Goal: Transaction & Acquisition: Book appointment/travel/reservation

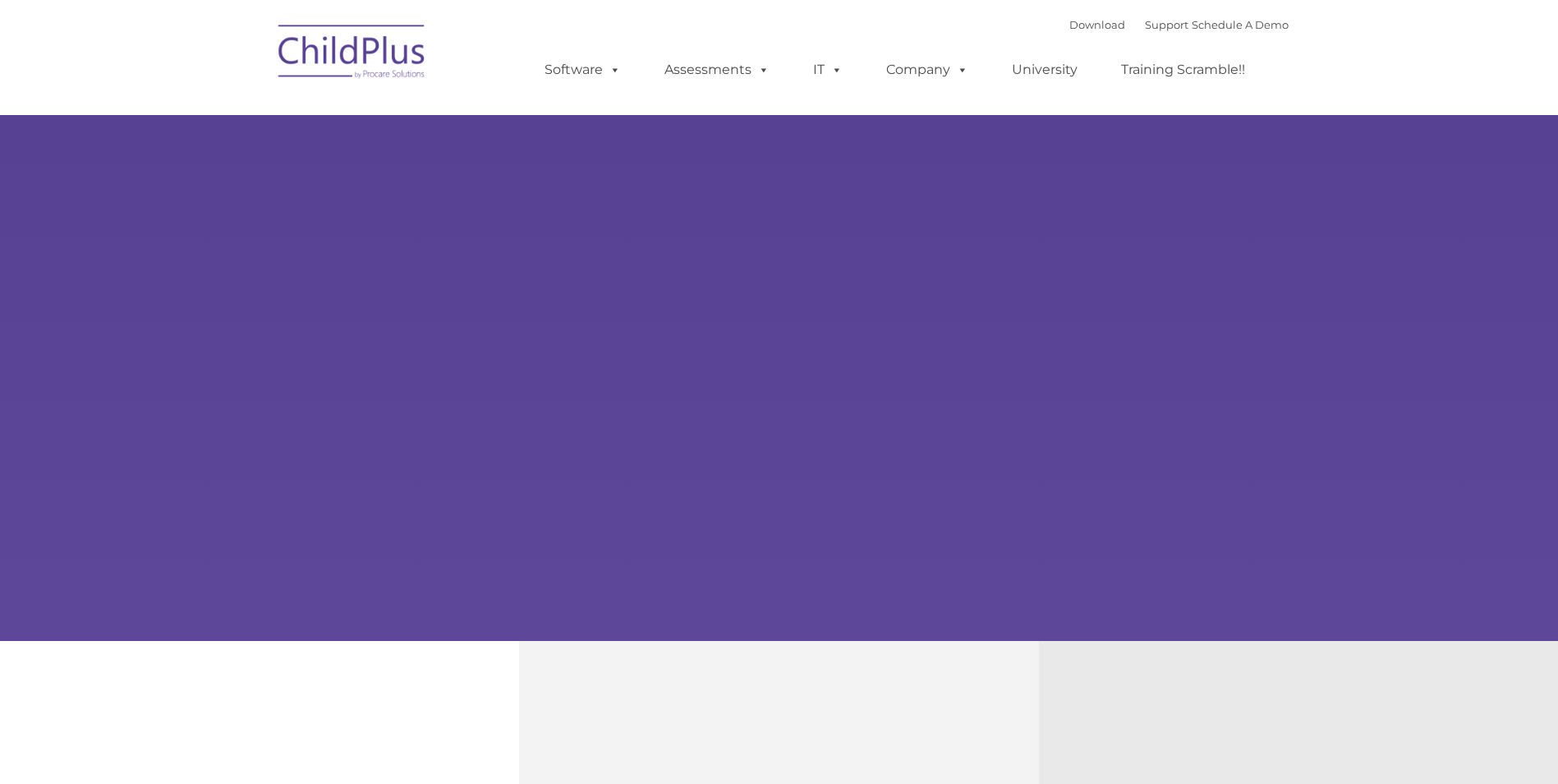
type input ""
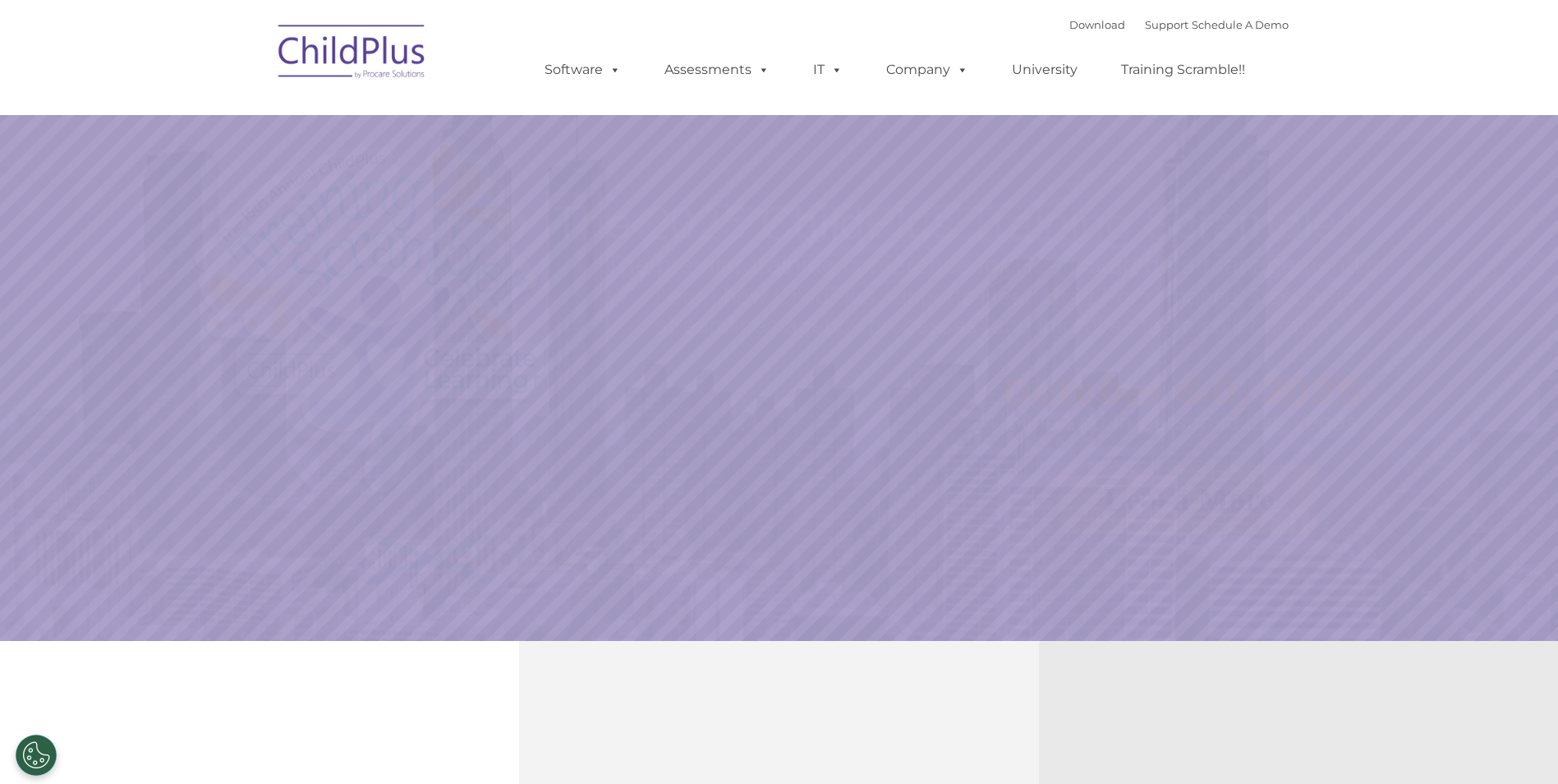
select select "MEDIUM"
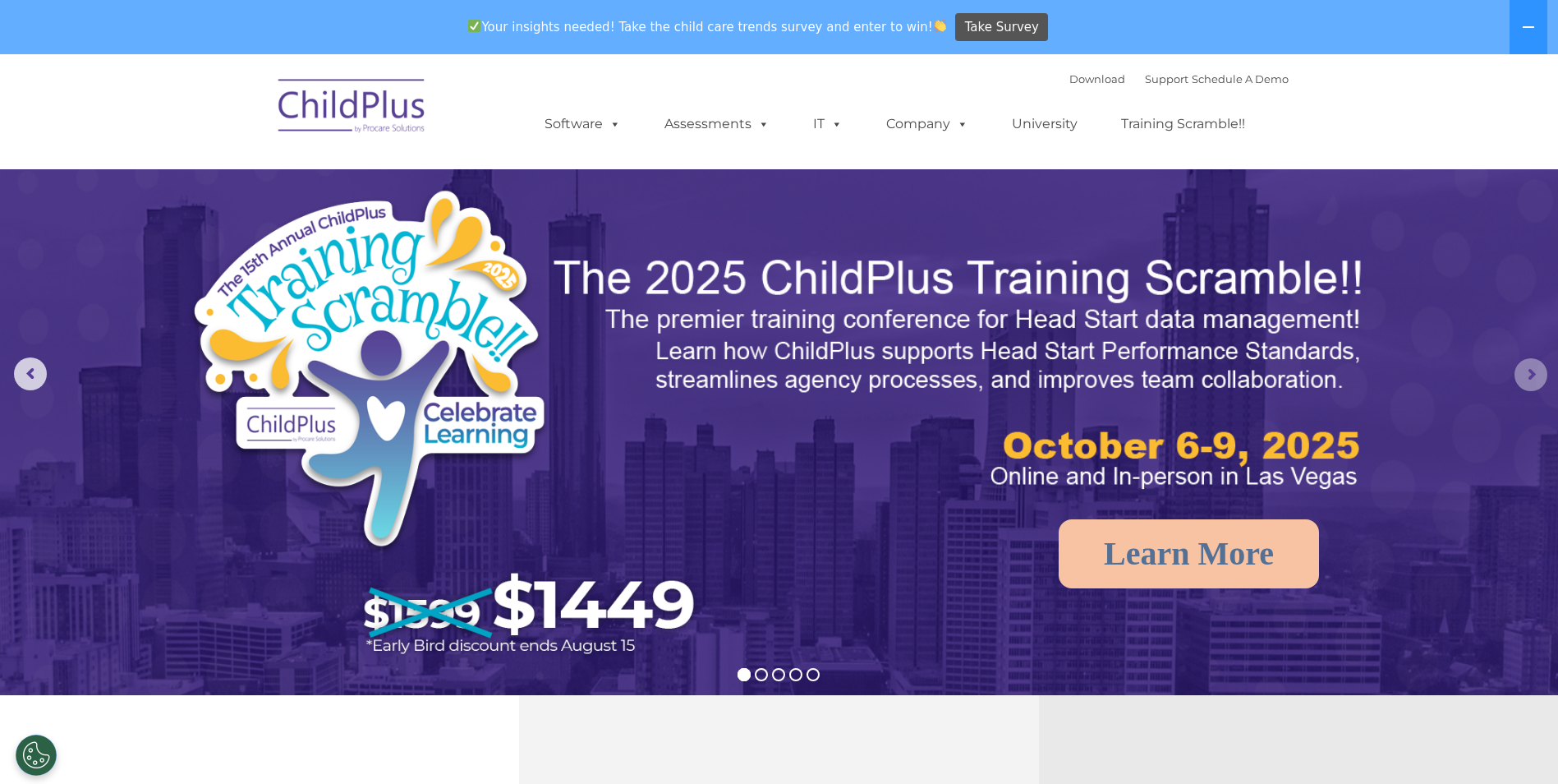
click at [1522, 369] on rs-arrow at bounding box center [1530, 374] width 33 height 33
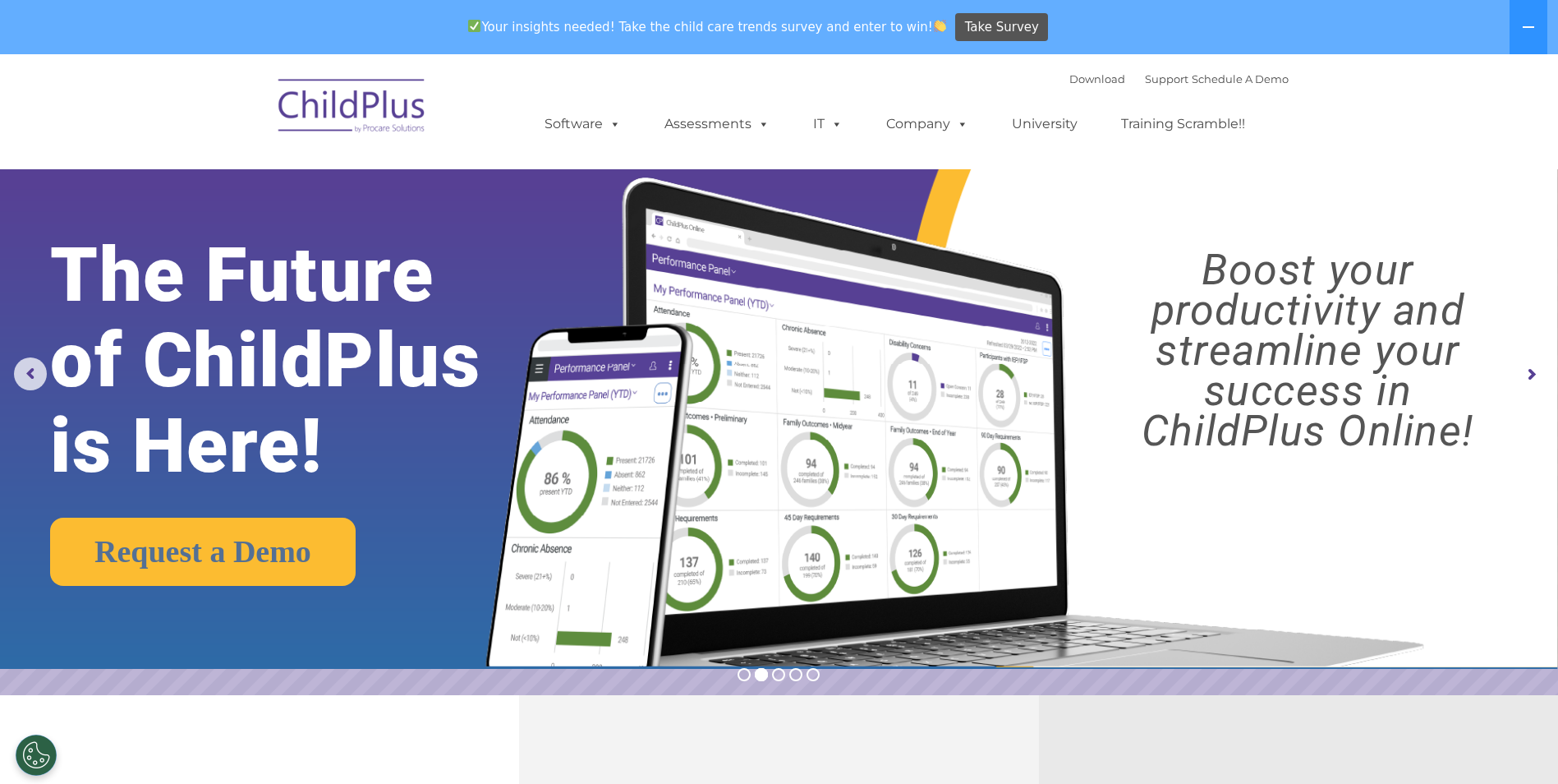
click at [1522, 369] on rs-arrow at bounding box center [1530, 374] width 33 height 33
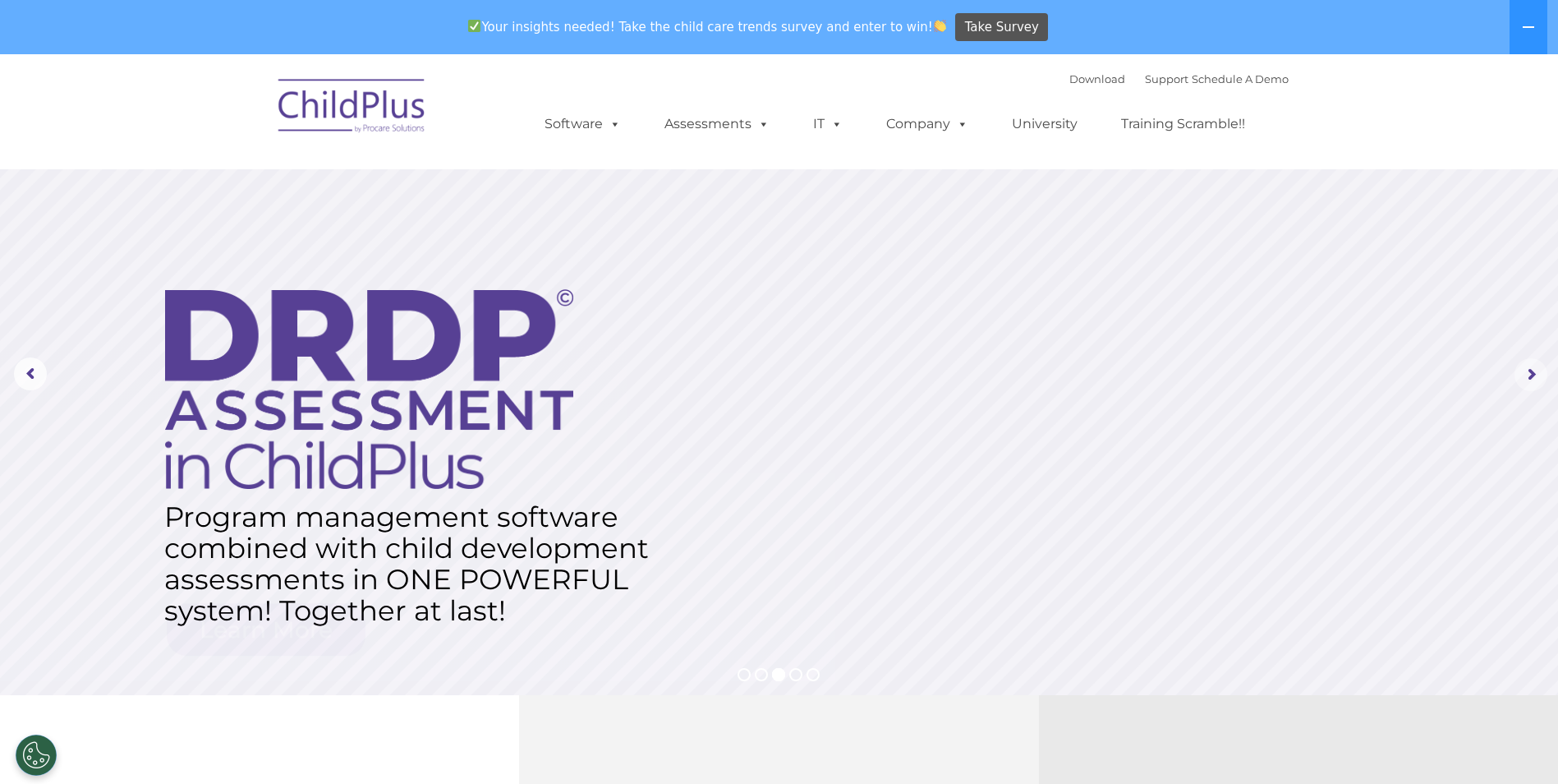
click at [1522, 369] on rs-arrow at bounding box center [1530, 374] width 33 height 33
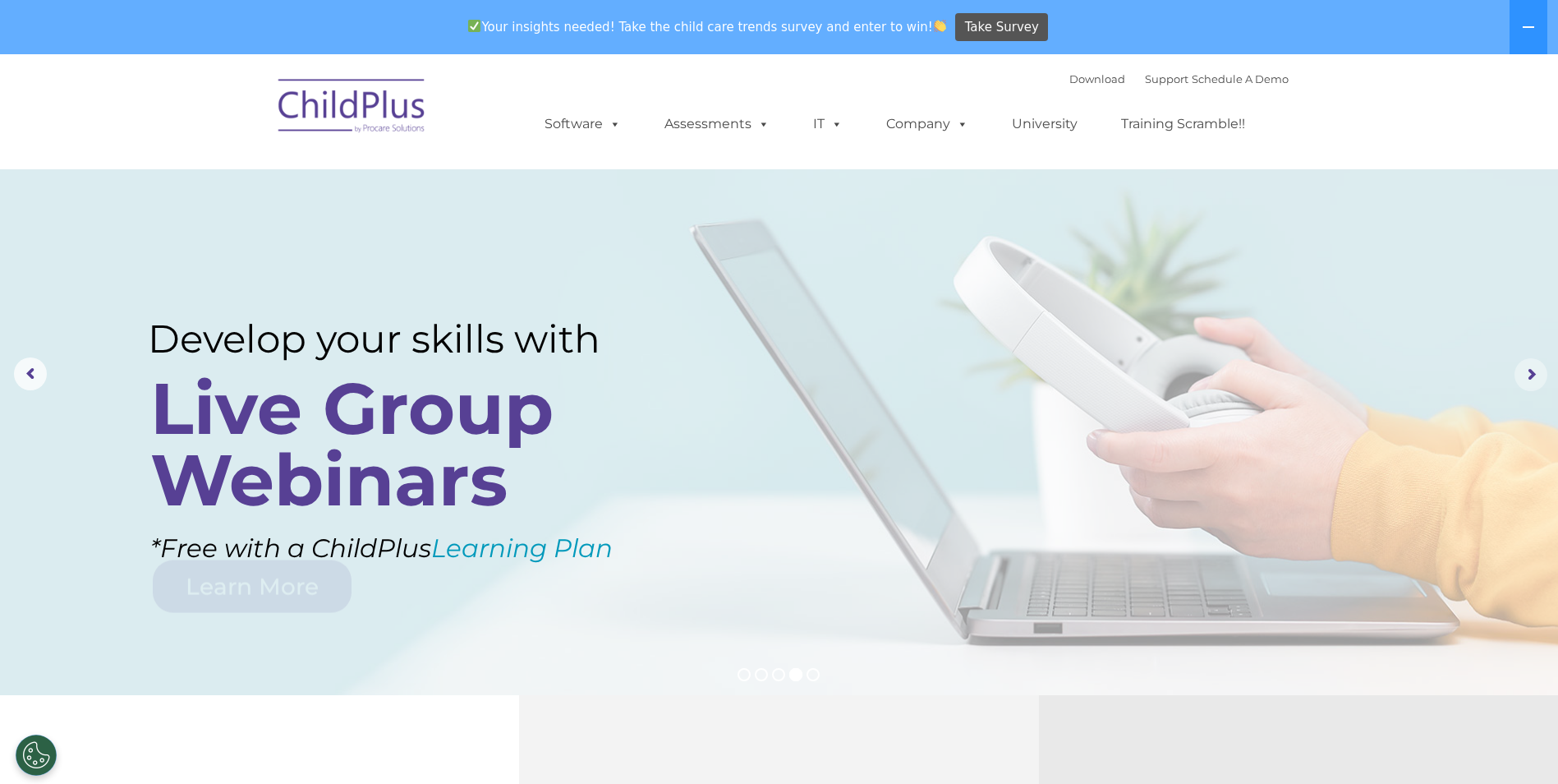
click at [1518, 369] on rs-arrow at bounding box center [1530, 374] width 33 height 33
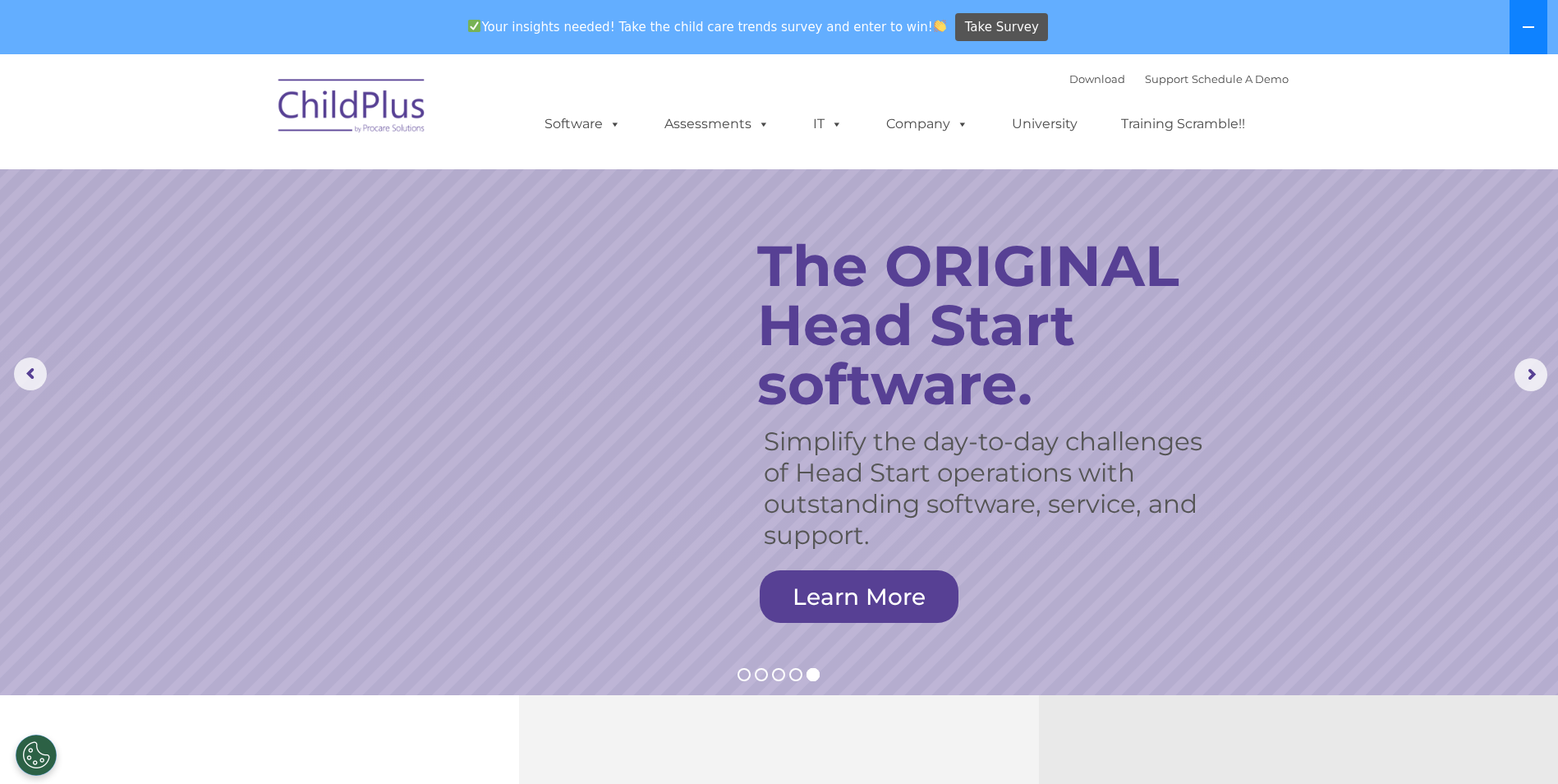
click at [1525, 23] on icon at bounding box center [1529, 28] width 13 height 13
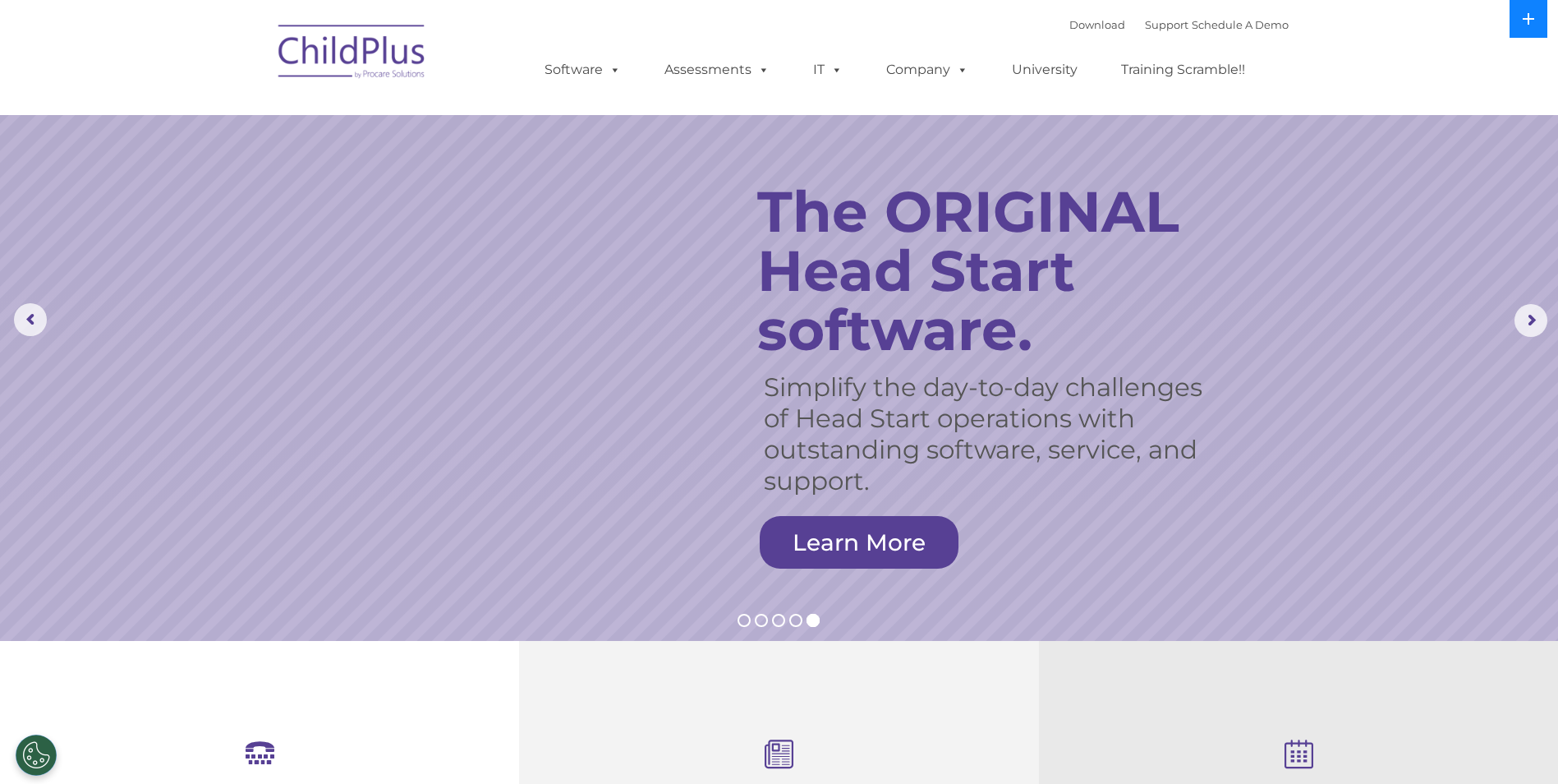
click at [1524, 16] on icon at bounding box center [1529, 19] width 13 height 13
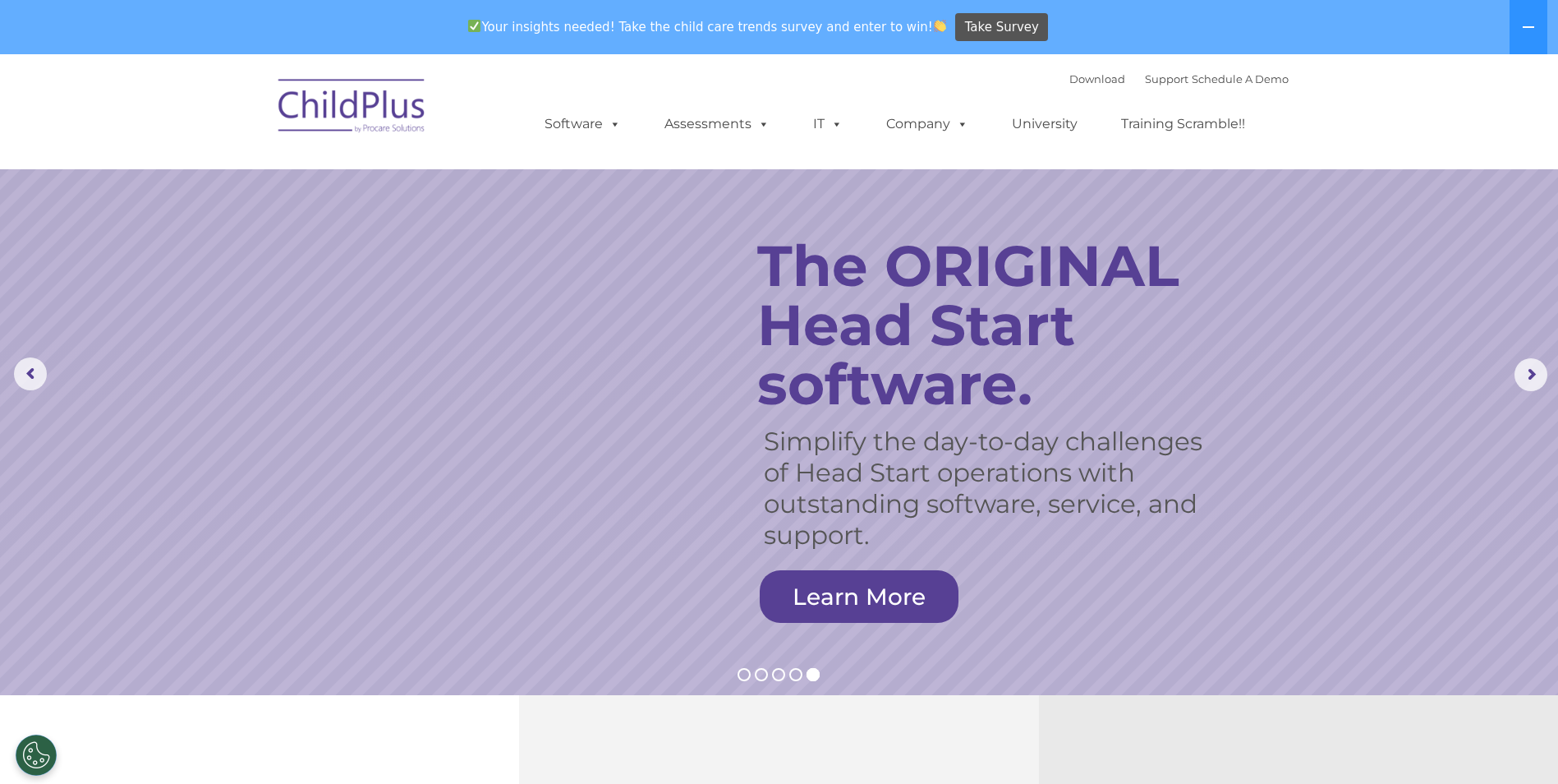
drag, startPoint x: 3, startPoint y: 63, endPoint x: 518, endPoint y: 28, distance: 516.2
click at [518, 28] on span "Your insights needed! Take the child care trends survey and enter to win!" at bounding box center [707, 27] width 492 height 32
click at [1252, 81] on link "Schedule A Demo" at bounding box center [1241, 79] width 97 height 13
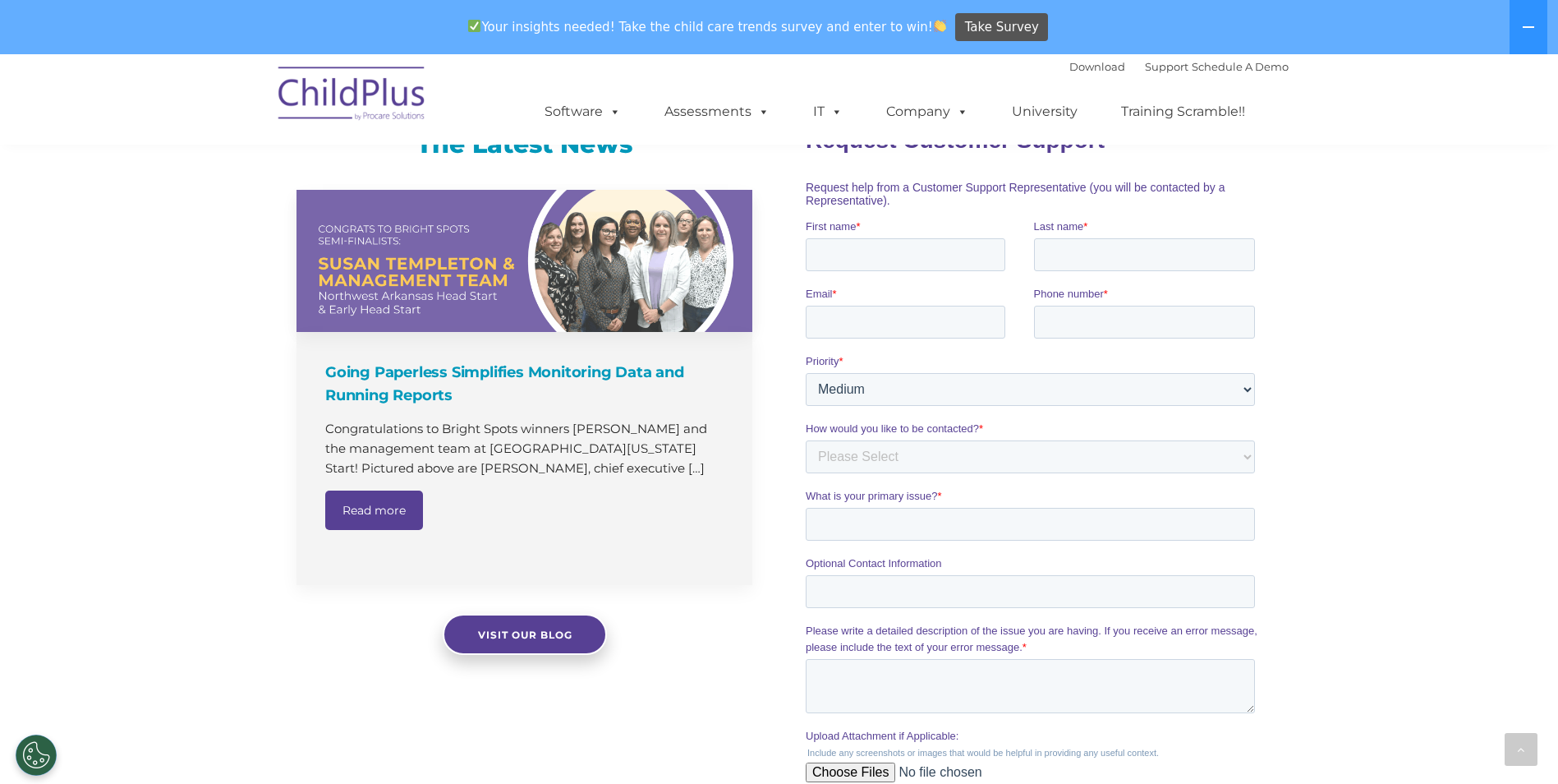
scroll to position [946, 0]
